Goal: Task Accomplishment & Management: Manage account settings

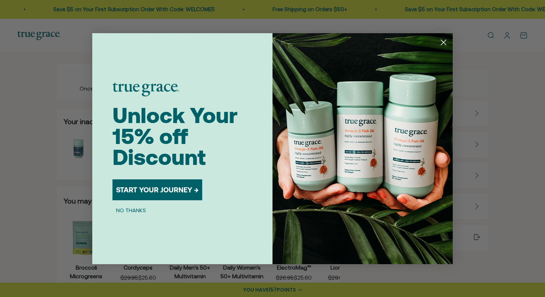
click at [444, 44] on circle "Close dialog" at bounding box center [444, 42] width 12 height 12
